Goal: Task Accomplishment & Management: Manage account settings

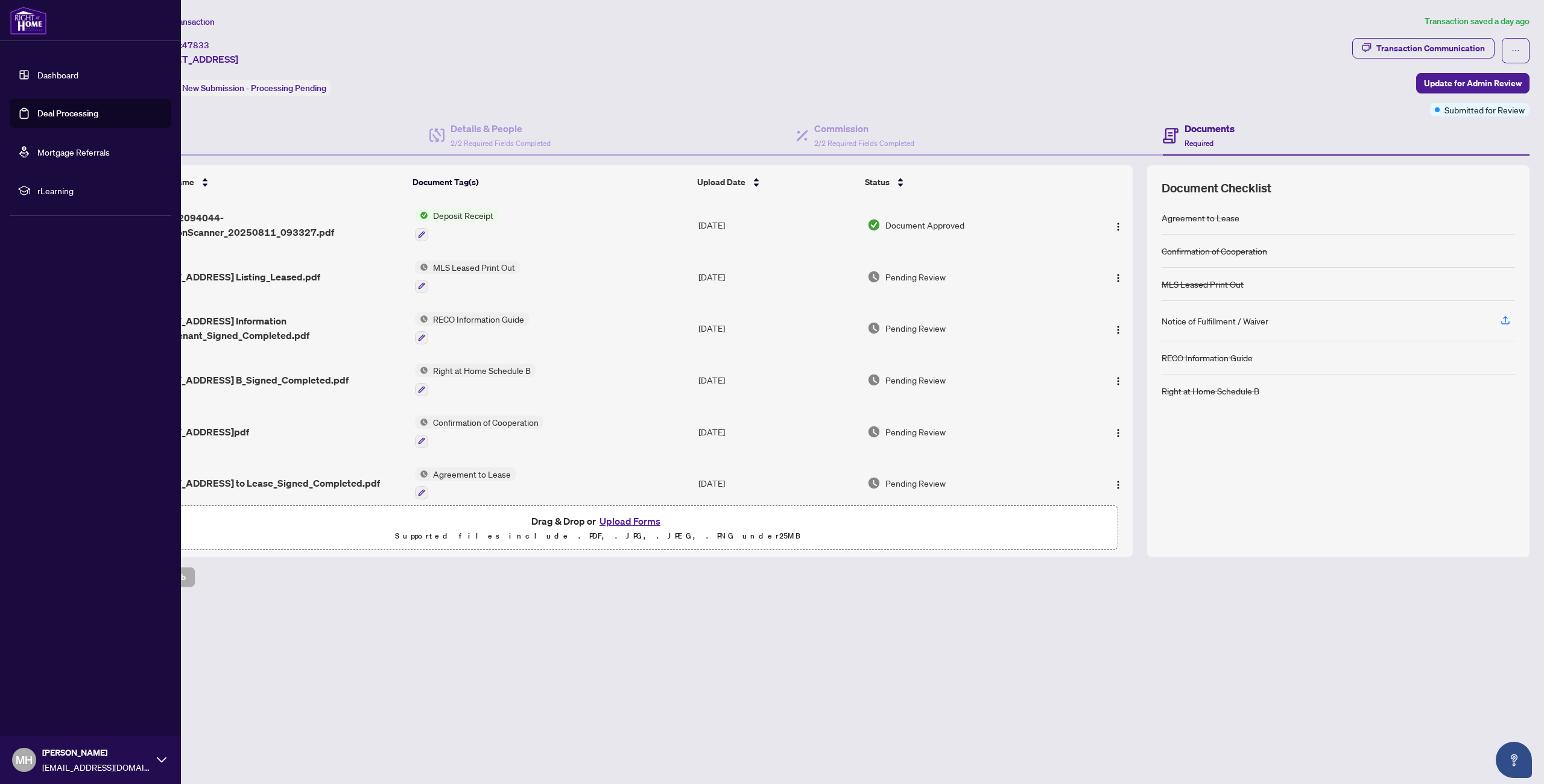
click at [37, 70] on link "Dashboard" at bounding box center [58, 75] width 41 height 11
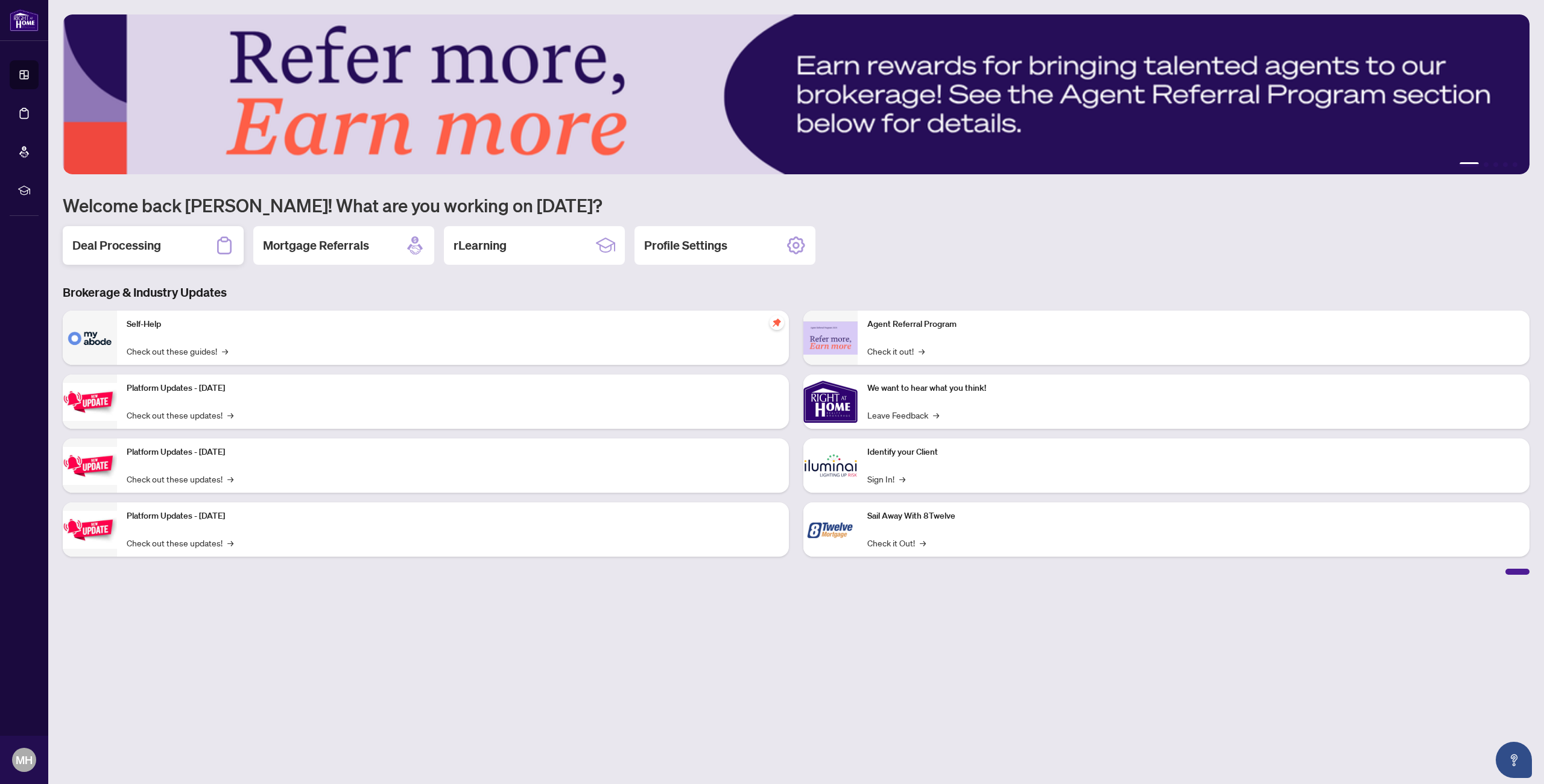
click at [138, 240] on h2 "Deal Processing" at bounding box center [116, 245] width 89 height 17
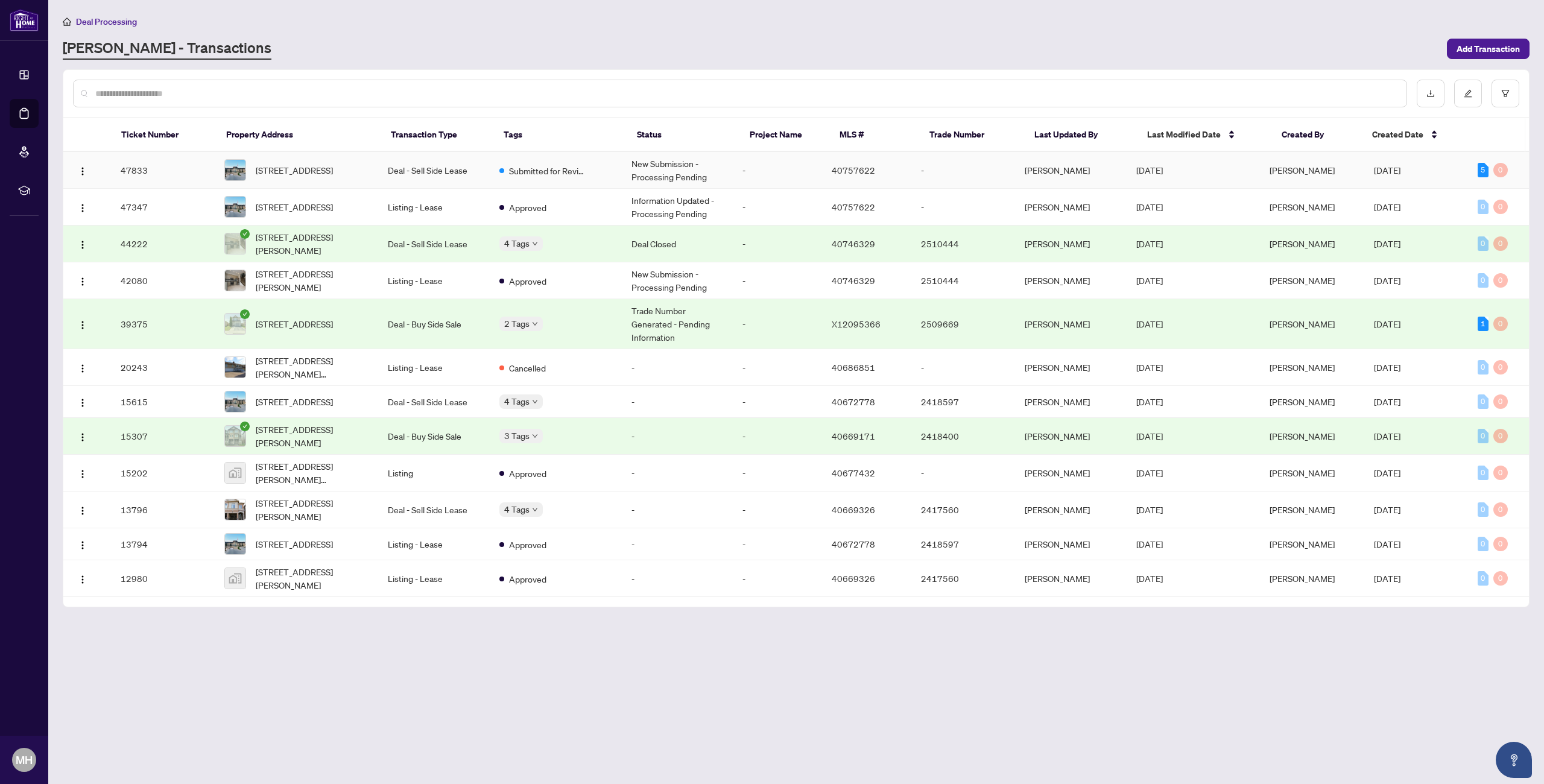
click at [432, 177] on td "Deal - Sell Side Lease" at bounding box center [434, 170] width 112 height 36
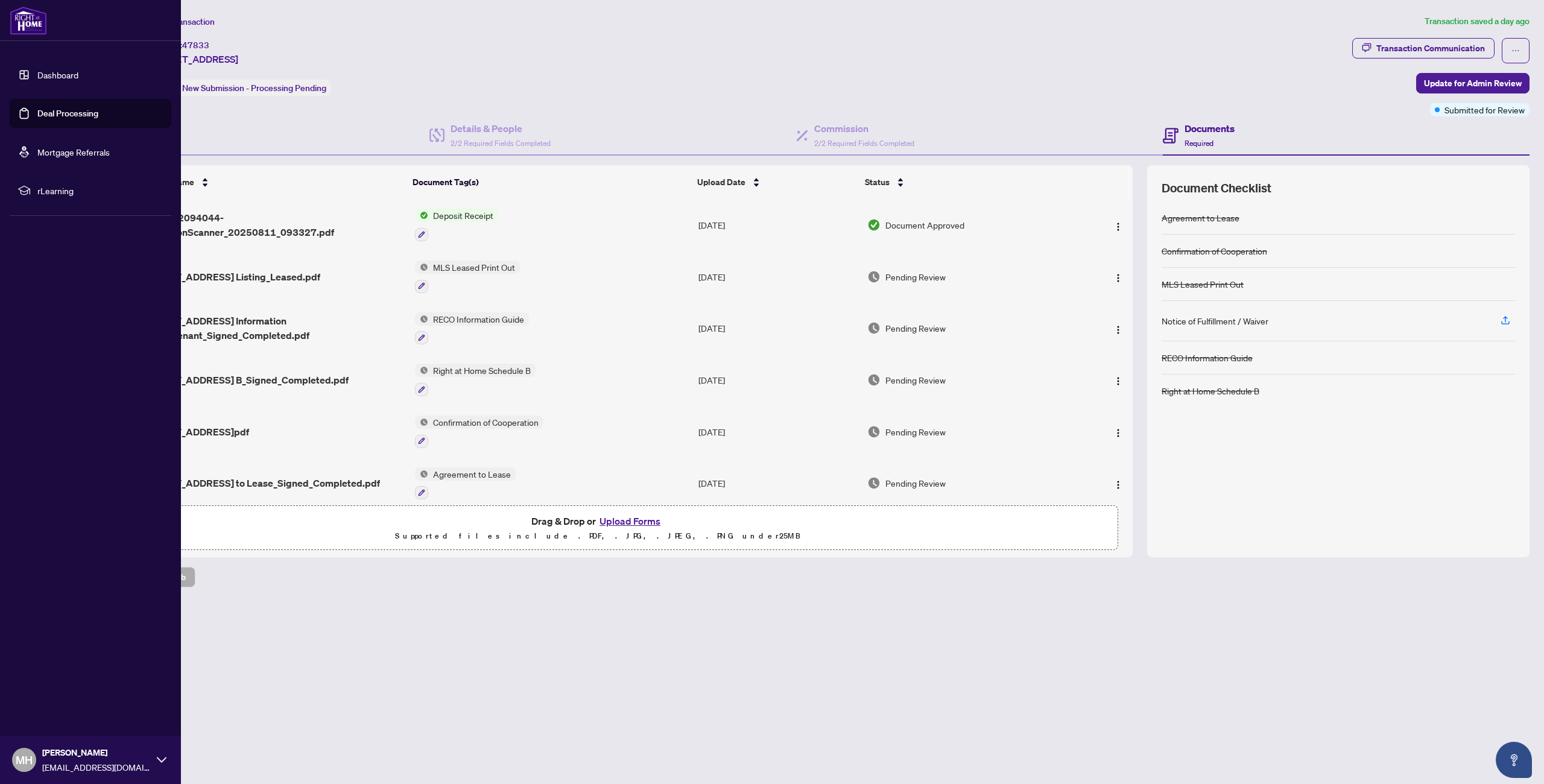
click at [39, 71] on link "Dashboard" at bounding box center [58, 75] width 41 height 11
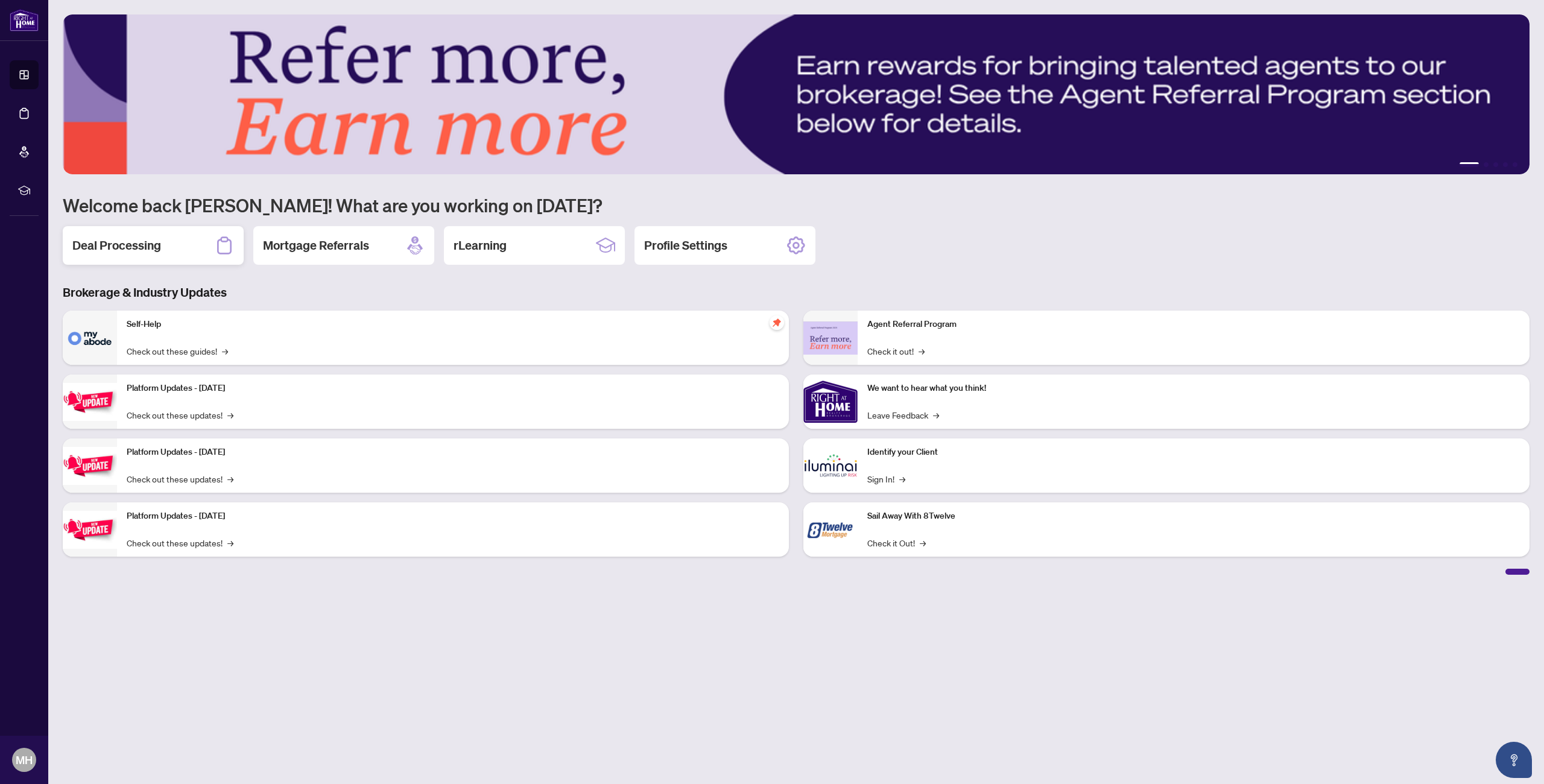
click at [125, 237] on h2 "Deal Processing" at bounding box center [116, 245] width 89 height 17
